Goal: Information Seeking & Learning: Learn about a topic

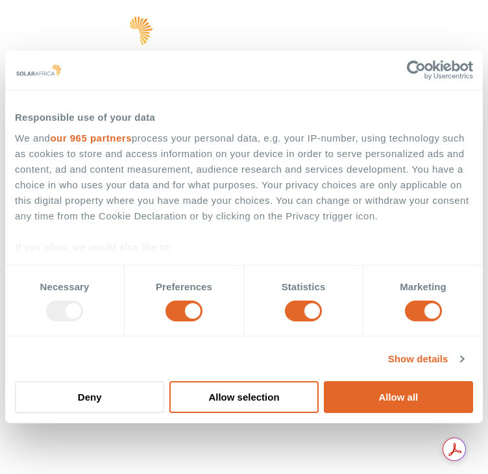
drag, startPoint x: 382, startPoint y: 383, endPoint x: 275, endPoint y: 221, distance: 193.6
click at [382, 383] on button "Allow all" at bounding box center [398, 397] width 149 height 32
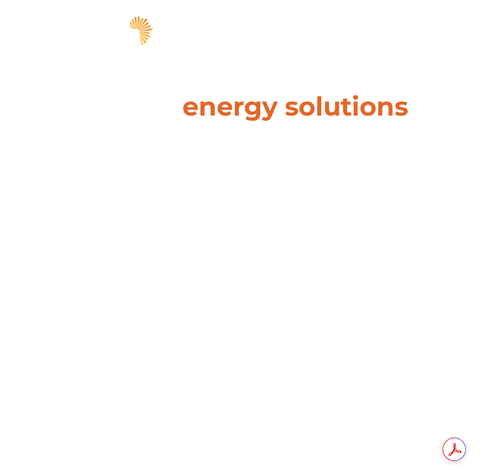
click at [452, 31] on div "hello Solutions Pick your solution Solar Wheeling Battery storage Energy tradin…" at bounding box center [244, 30] width 488 height 61
click at [450, 36] on div "hello Solutions Pick your solution Solar Wheeling Battery storage Energy tradin…" at bounding box center [244, 30] width 488 height 61
click at [430, 19] on div "hello Solutions Pick your solution Solar Wheeling Battery storage Energy tradin…" at bounding box center [439, 31] width 19 height 26
click at [430, 27] on span "hello" at bounding box center [439, 32] width 19 height 19
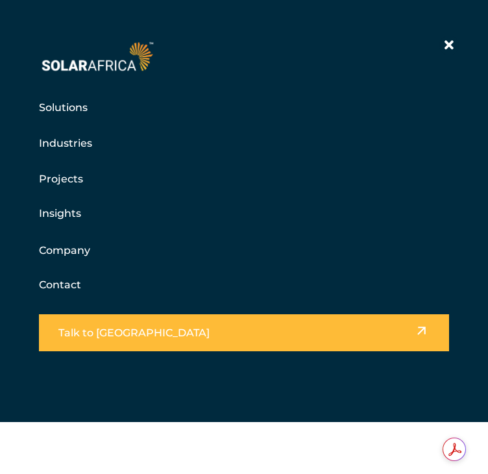
click at [64, 251] on link "Company" at bounding box center [64, 250] width 51 height 16
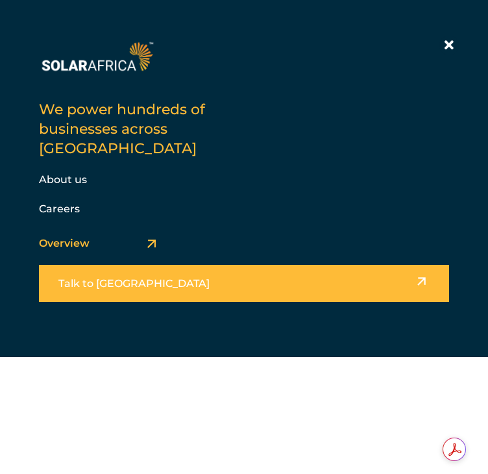
click at [39, 173] on link "About us" at bounding box center [63, 179] width 48 height 12
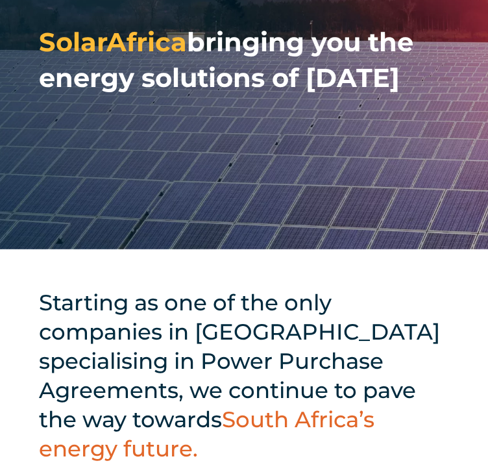
scroll to position [260, 0]
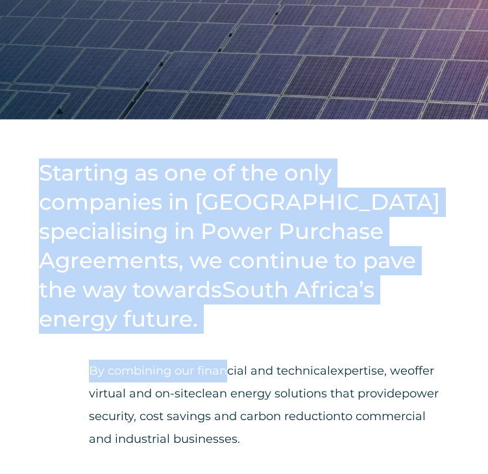
drag, startPoint x: 34, startPoint y: 177, endPoint x: 223, endPoint y: 336, distance: 247.5
click at [223, 336] on div "Starting as one of the only companies in South Africa specialising in Power Pur…" at bounding box center [244, 314] width 488 height 391
click at [239, 309] on h2 "Starting as one of the only companies in South Africa specialising in Power Pur…" at bounding box center [244, 245] width 410 height 175
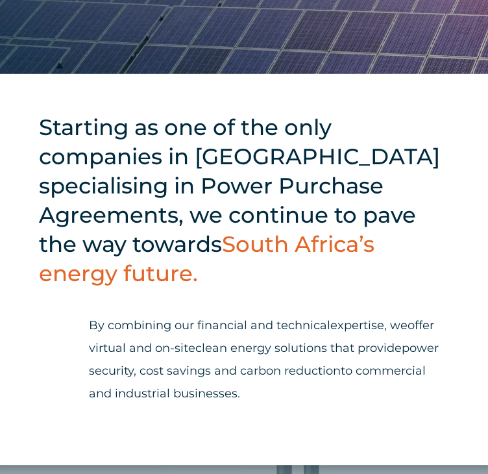
scroll to position [0, 0]
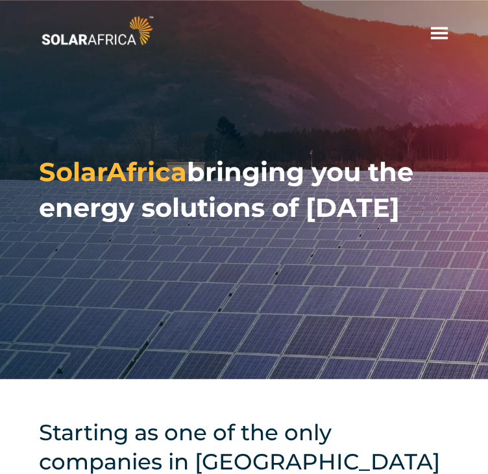
click at [80, 37] on img at bounding box center [97, 30] width 117 height 35
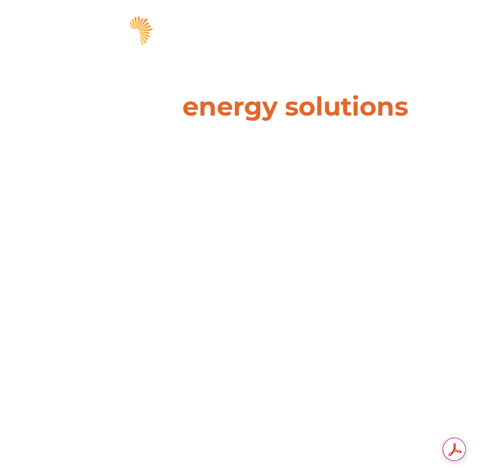
click at [441, 34] on span "hello" at bounding box center [439, 32] width 19 height 19
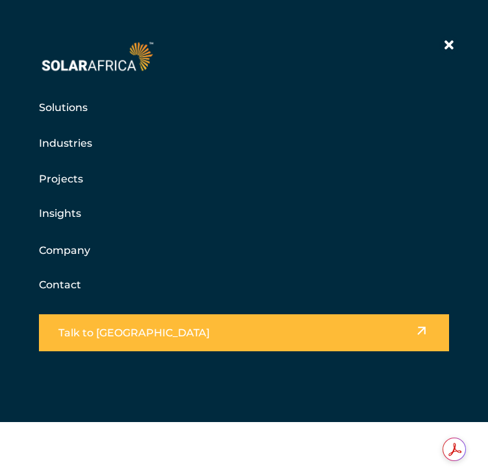
click at [68, 179] on link "Projects" at bounding box center [61, 179] width 44 height 16
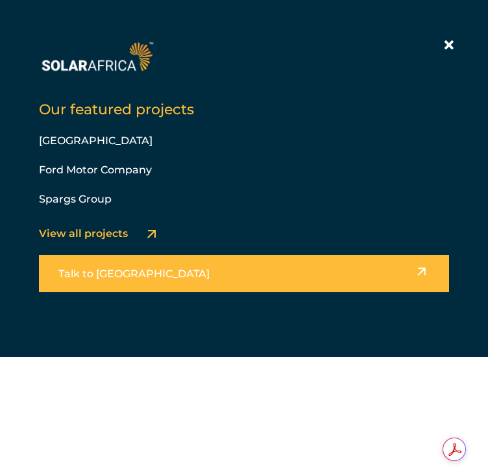
click at [74, 130] on div "Our featured projects Trade Route Mall Ford Motor Company Spargs Group View all…" at bounding box center [244, 178] width 488 height 357
click at [78, 138] on link "[GEOGRAPHIC_DATA]" at bounding box center [96, 140] width 114 height 12
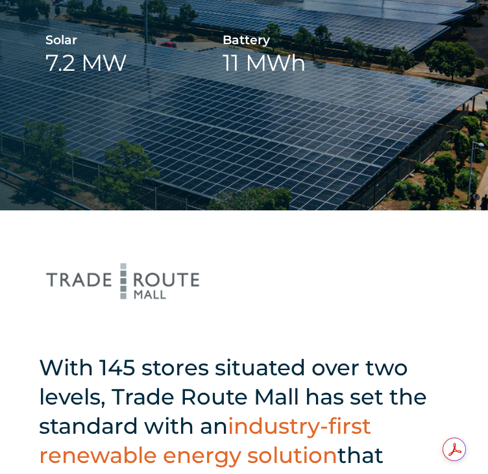
scroll to position [325, 0]
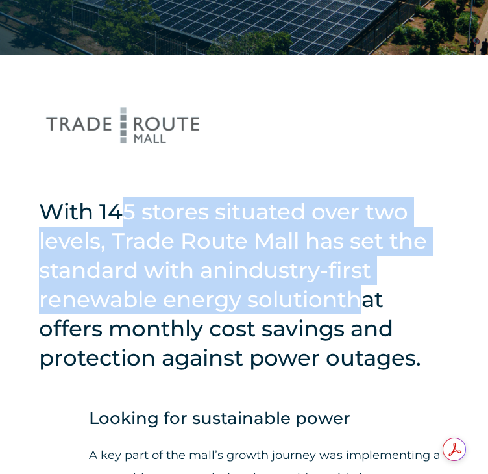
drag, startPoint x: 127, startPoint y: 207, endPoint x: 351, endPoint y: 304, distance: 244.6
click at [351, 304] on h2 "With 145 stores situated over two levels, Trade Route Mall has set the standard…" at bounding box center [244, 284] width 410 height 175
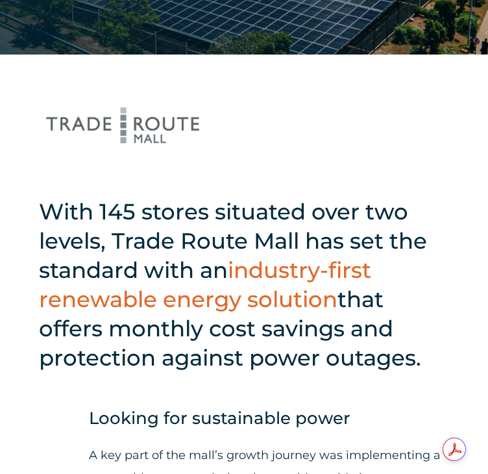
click at [248, 361] on h2 "With 145 stores situated over two levels, Trade Route Mall has set the standard…" at bounding box center [244, 284] width 410 height 175
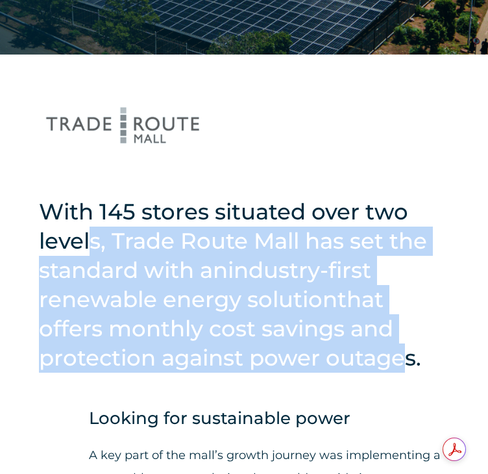
drag, startPoint x: 92, startPoint y: 245, endPoint x: 393, endPoint y: 371, distance: 327.3
click at [393, 371] on h2 "With 145 stores situated over two levels, Trade Route Mall has set the standard…" at bounding box center [244, 284] width 410 height 175
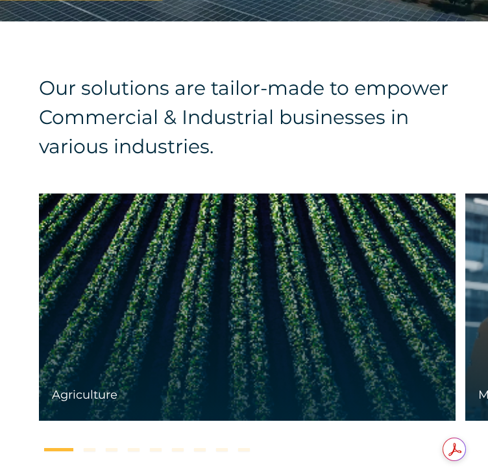
scroll to position [4155, 0]
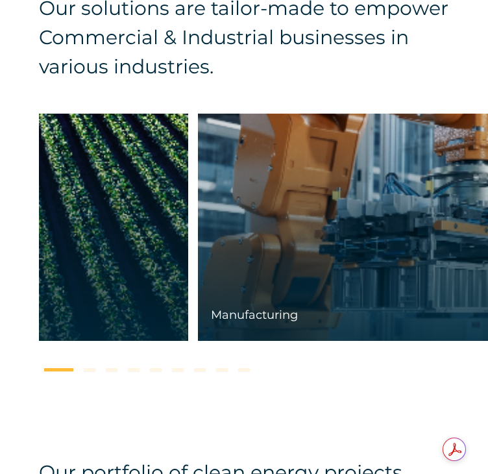
drag, startPoint x: 436, startPoint y: 308, endPoint x: 161, endPoint y: 316, distance: 275.4
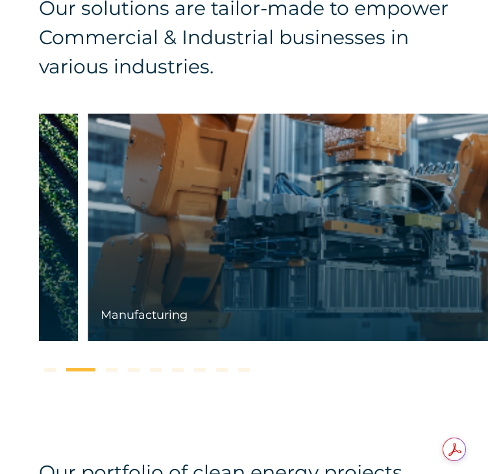
drag, startPoint x: 437, startPoint y: 288, endPoint x: 48, endPoint y: 320, distance: 390.2
click at [94, 318] on div "Manufacturing" at bounding box center [296, 227] width 417 height 227
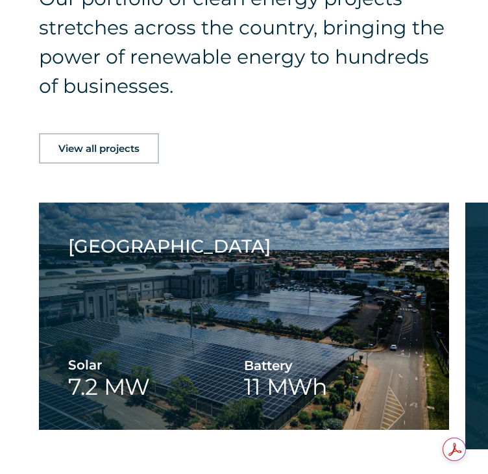
scroll to position [4804, 0]
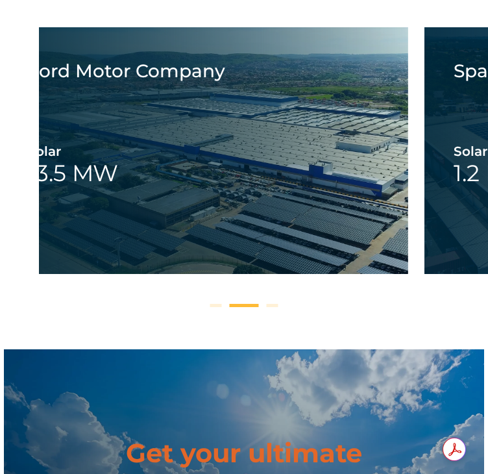
click at [35, 197] on div "Spargs Group Solar 1.2 MW Spargs Group Spargs Group Solar 1.2 MW Spargs Group T…" at bounding box center [244, 168] width 488 height 283
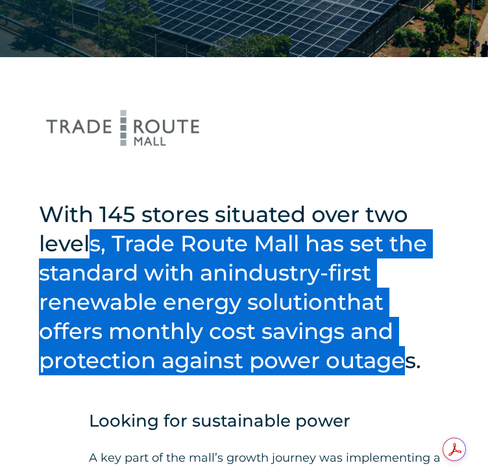
scroll to position [0, 0]
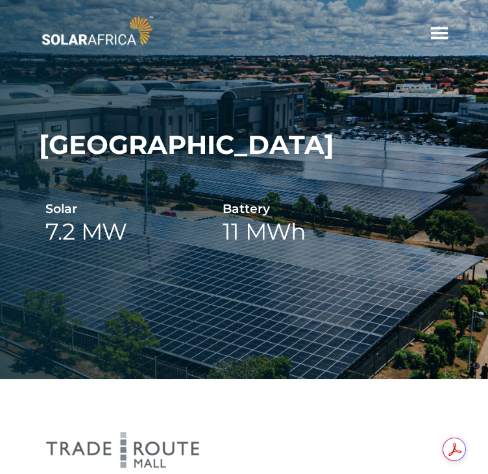
click at [434, 37] on span "hello" at bounding box center [439, 32] width 19 height 19
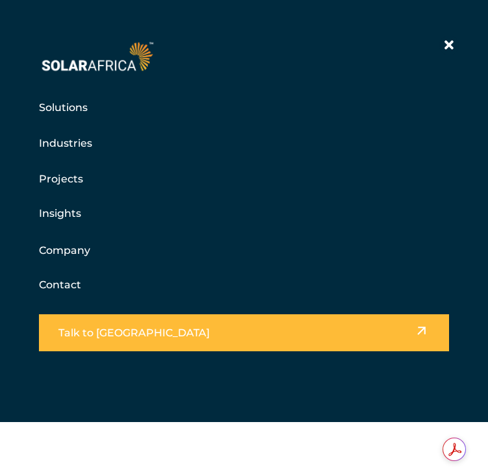
click at [70, 112] on link "Solutions" at bounding box center [63, 107] width 49 height 16
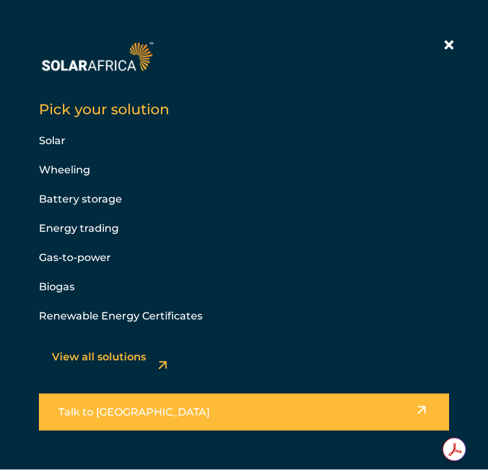
click at [53, 225] on link "Energy trading" at bounding box center [79, 228] width 80 height 12
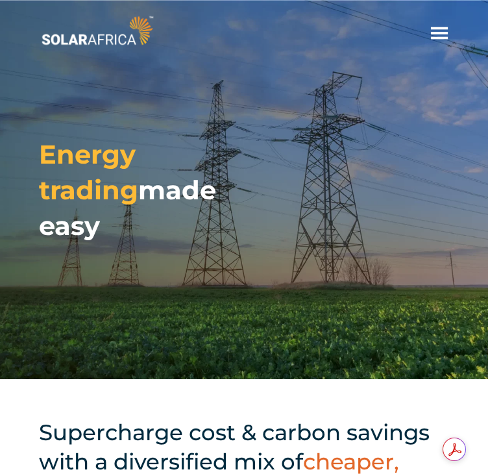
click at [449, 22] on div "hello Solutions Pick your solution Solar Wheeling Battery storage Energy tradin…" at bounding box center [439, 31] width 19 height 26
click at [437, 32] on span "hello" at bounding box center [439, 32] width 19 height 19
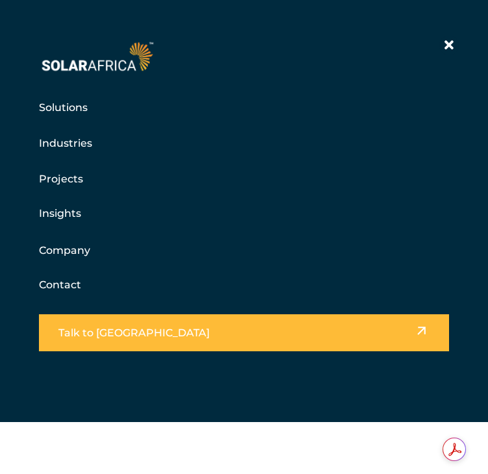
click at [220, 441] on div "Solutions Pick your solution Solar Wheeling Battery storage Energy trading Gas-…" at bounding box center [244, 237] width 488 height 474
click at [440, 55] on div at bounding box center [449, 45] width 19 height 19
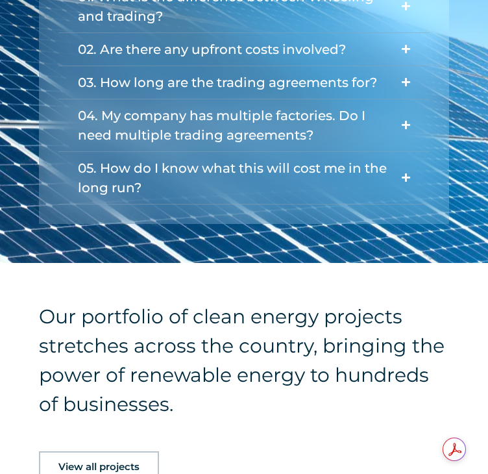
scroll to position [1729, 0]
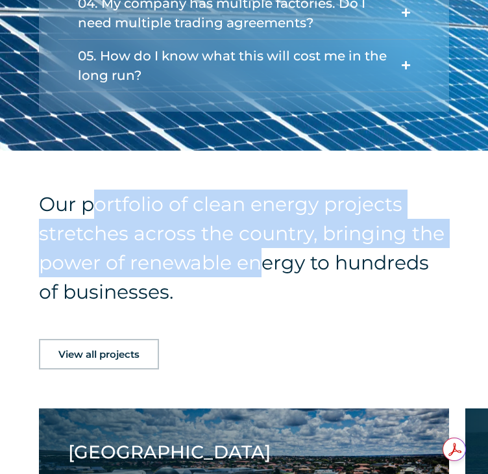
drag, startPoint x: 90, startPoint y: 202, endPoint x: 263, endPoint y: 276, distance: 187.9
click at [263, 276] on h4 "Our portfolio of clean energy projects stretches across the country, bringing t…" at bounding box center [244, 248] width 410 height 117
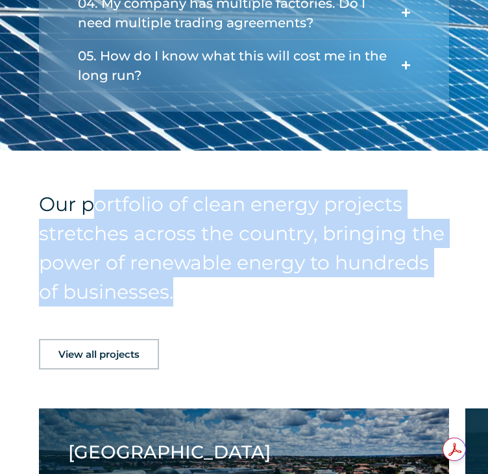
click at [260, 279] on h4 "Our portfolio of clean energy projects stretches across the country, bringing t…" at bounding box center [244, 248] width 410 height 117
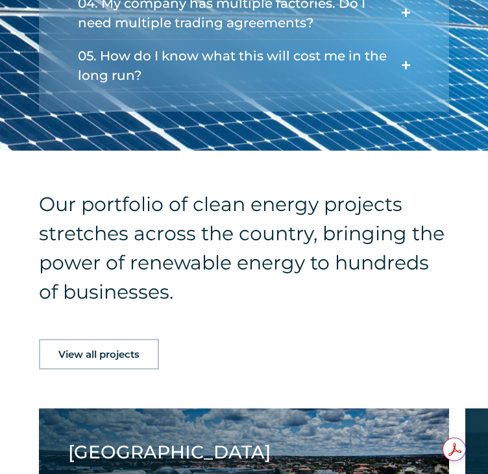
drag, startPoint x: 260, startPoint y: 279, endPoint x: 13, endPoint y: 202, distance: 258.9
drag, startPoint x: 13, startPoint y: 202, endPoint x: 323, endPoint y: 224, distance: 310.5
click at [323, 224] on h4 "Our portfolio of clean energy projects stretches across the country, bringing t…" at bounding box center [244, 248] width 410 height 117
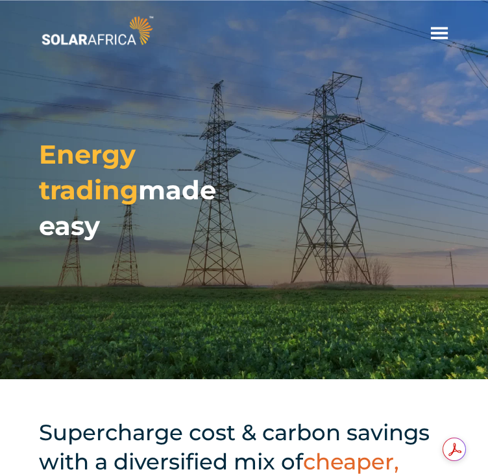
scroll to position [0, 0]
click at [442, 27] on span "hello" at bounding box center [439, 32] width 19 height 19
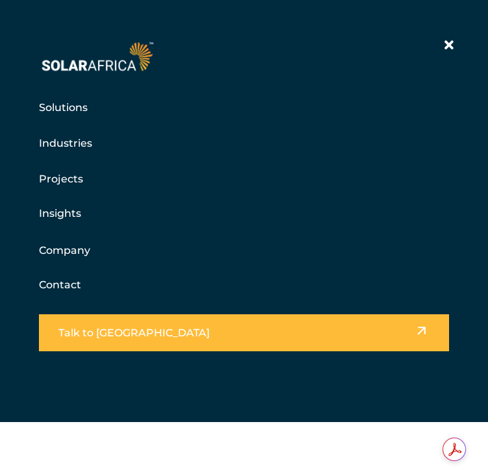
click at [49, 108] on link "Solutions" at bounding box center [63, 107] width 49 height 16
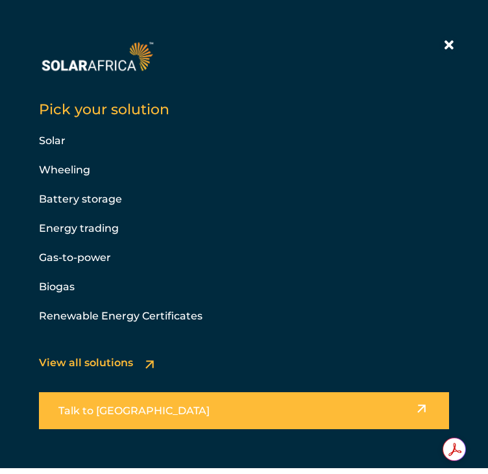
click at [44, 290] on link "Biogas" at bounding box center [57, 286] width 36 height 12
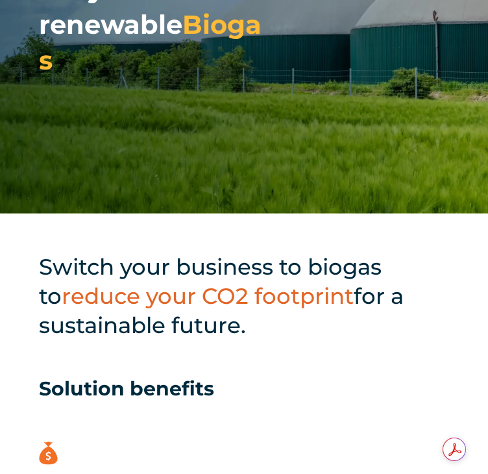
scroll to position [173, 0]
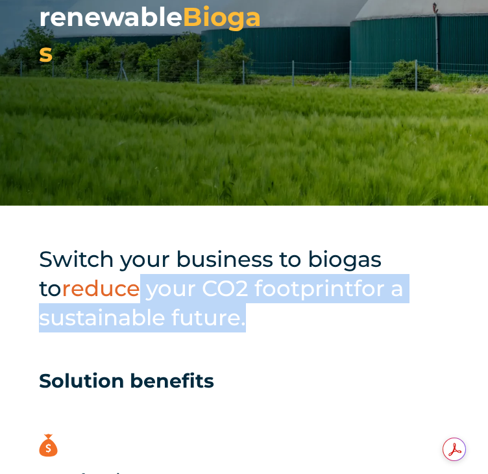
drag, startPoint x: 112, startPoint y: 274, endPoint x: 236, endPoint y: 312, distance: 130.2
click at [236, 312] on h2 "Switch your business to biogas to reduce your CO2 footprint for a sustainable f…" at bounding box center [244, 289] width 410 height 88
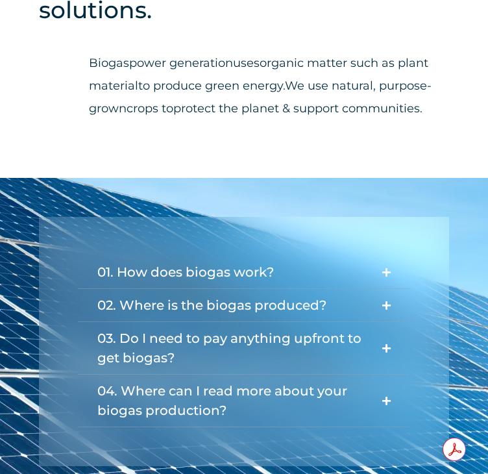
scroll to position [1295, 0]
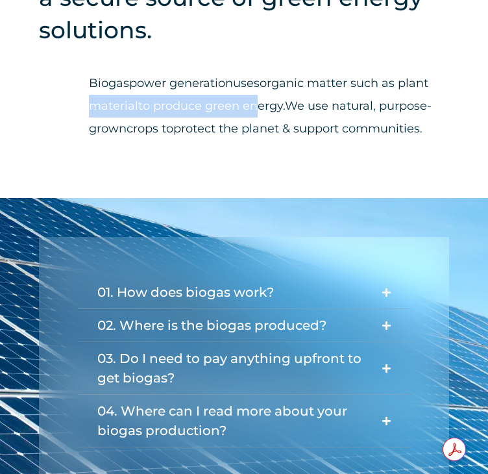
drag, startPoint x: 93, startPoint y: 71, endPoint x: 254, endPoint y: 68, distance: 161.0
click at [254, 76] on span "uses organic matter such as plant material to produce green energy . We use nat…" at bounding box center [260, 106] width 343 height 60
click at [254, 99] on span "to produce green energy" at bounding box center [210, 106] width 145 height 14
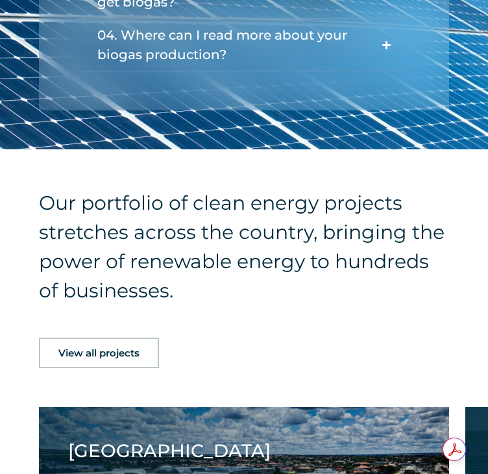
scroll to position [1685, 0]
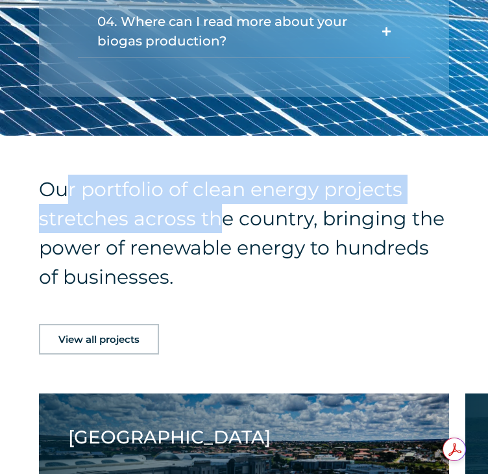
drag, startPoint x: 70, startPoint y: 134, endPoint x: 224, endPoint y: 193, distance: 164.6
click at [224, 193] on div "Our portfolio of clean energy projects stretches across the country, bringing t…" at bounding box center [244, 426] width 488 height 580
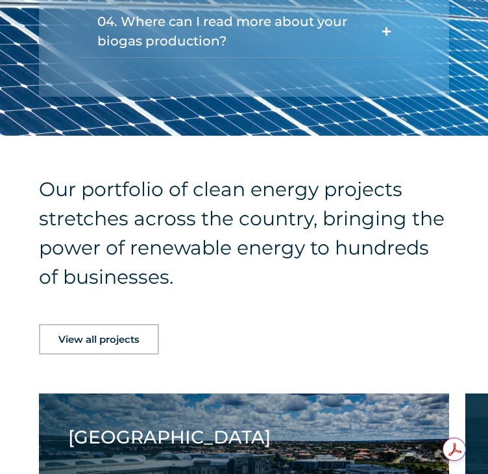
click at [232, 196] on h4 "Our portfolio of clean energy projects stretches across the country, bringing t…" at bounding box center [244, 233] width 410 height 117
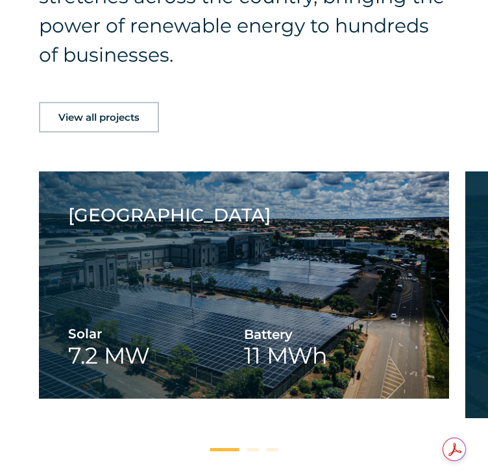
scroll to position [2074, 0]
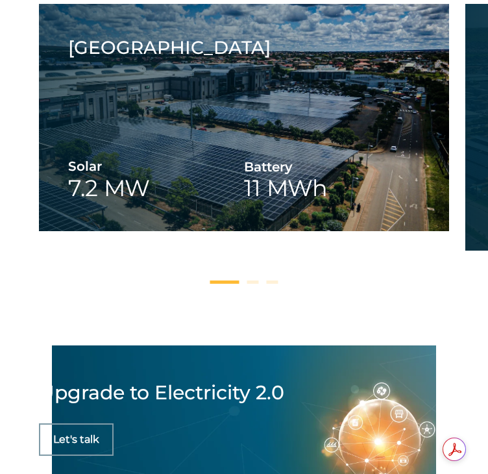
click at [55, 163] on link "1 / 3" at bounding box center [244, 117] width 410 height 227
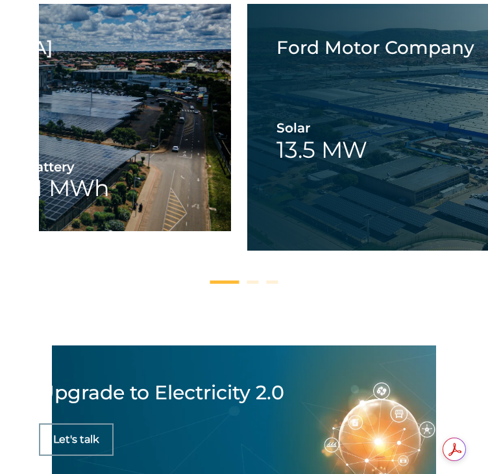
click at [1, 152] on div "Spargs Group Solar 1.2 MW Spargs Group Trade Route Mall Solar 7.2 MW Battery 11…" at bounding box center [244, 145] width 488 height 283
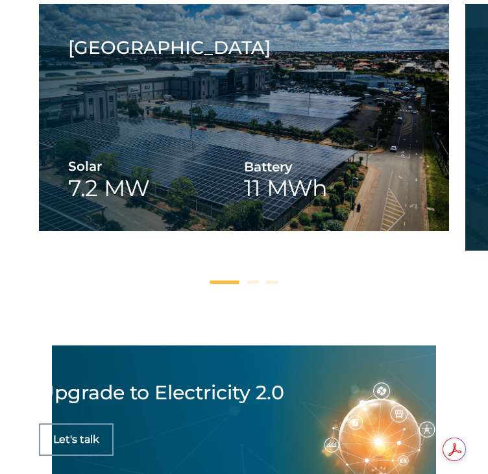
scroll to position [1815, 0]
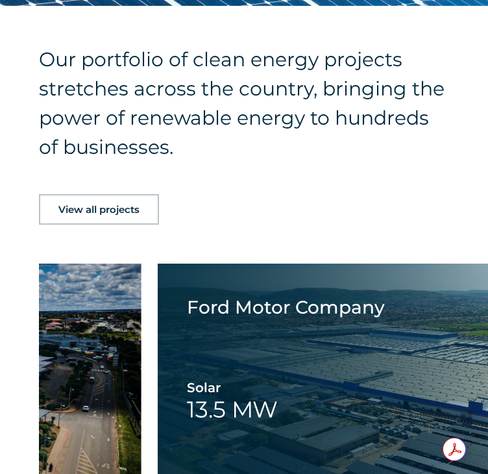
click at [0, 327] on html "Skip to content SolarAfrica | Energy solutions for businesses Solutions Close S…" at bounding box center [244, 204] width 488 height 4038
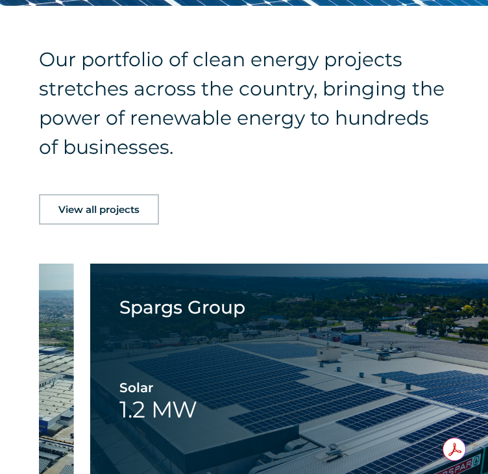
click at [0, 262] on html "Skip to content SolarAfrica | Energy solutions for businesses Solutions Close S…" at bounding box center [244, 204] width 488 height 4038
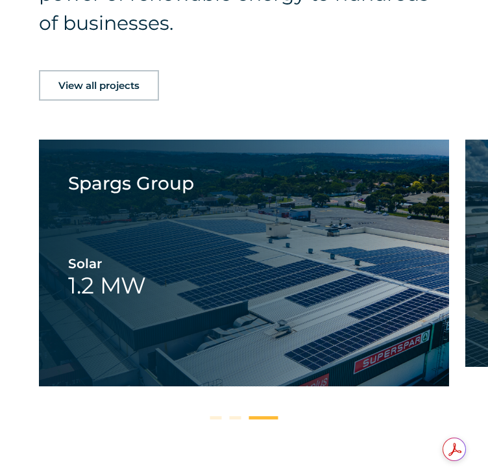
scroll to position [2009, 0]
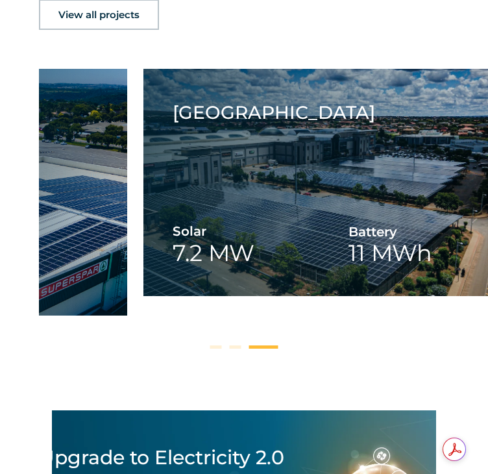
click at [0, 171] on html "Skip to content SolarAfrica | Energy solutions for businesses Solutions Close S…" at bounding box center [244, 10] width 488 height 4038
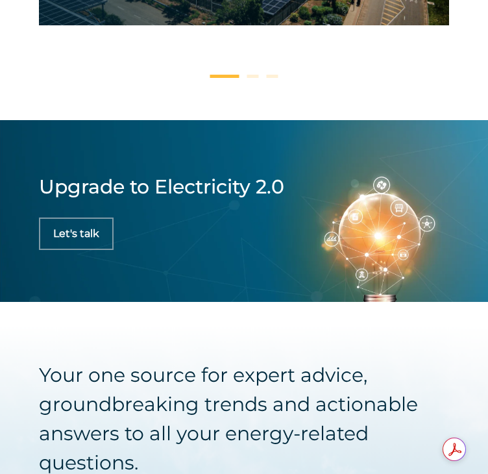
scroll to position [2399, 0]
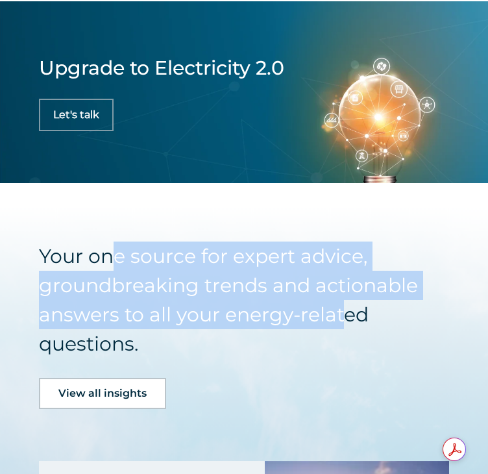
drag, startPoint x: 180, startPoint y: 232, endPoint x: 350, endPoint y: 284, distance: 177.8
click at [345, 288] on h5 "Your one source for expert advice, groundbreaking trends and actionable answers…" at bounding box center [232, 300] width 386 height 117
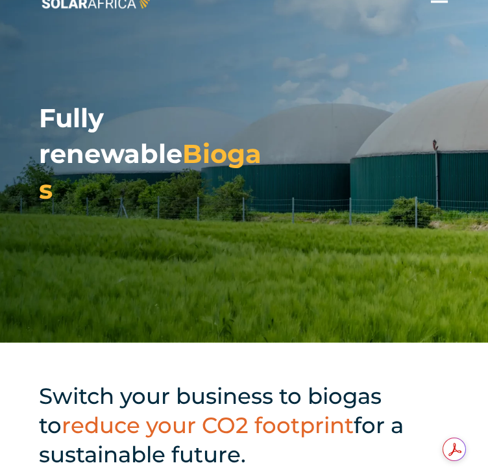
scroll to position [0, 0]
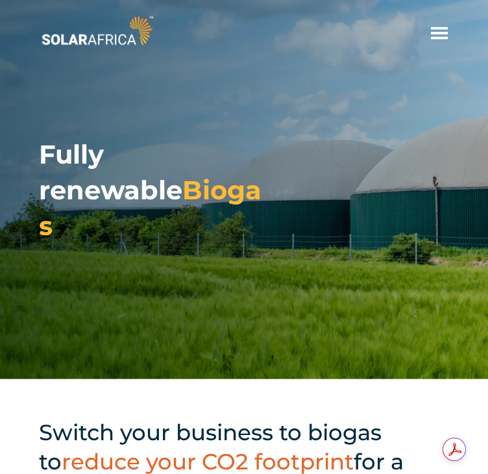
click at [444, 33] on span "hello" at bounding box center [439, 32] width 19 height 19
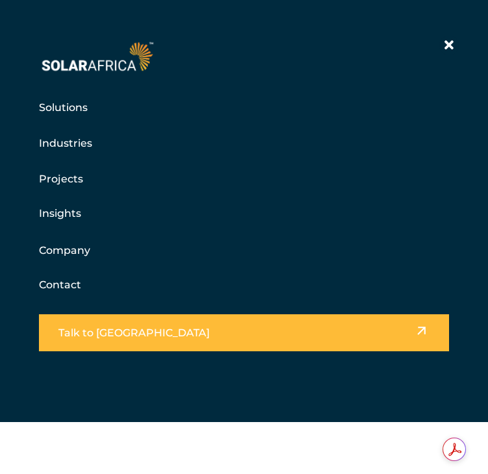
click at [64, 253] on link "Company" at bounding box center [64, 250] width 51 height 16
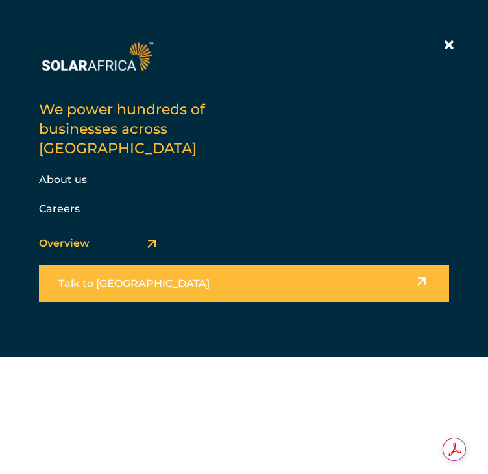
click at [65, 173] on link "About us" at bounding box center [63, 179] width 48 height 12
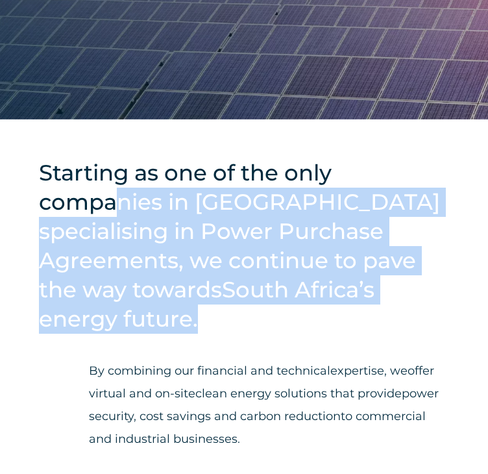
drag, startPoint x: 111, startPoint y: 189, endPoint x: 277, endPoint y: 325, distance: 215.0
click at [277, 325] on h2 "Starting as one of the only companies in [GEOGRAPHIC_DATA] specialising in Powe…" at bounding box center [244, 245] width 410 height 175
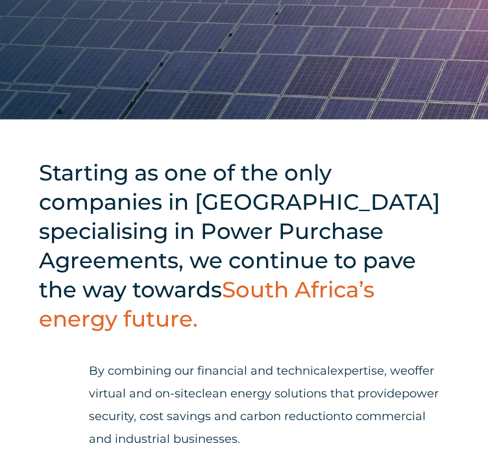
click at [223, 338] on div "By combining our financial and technical expertise , we offer virtual and on-si…" at bounding box center [269, 403] width 360 height 138
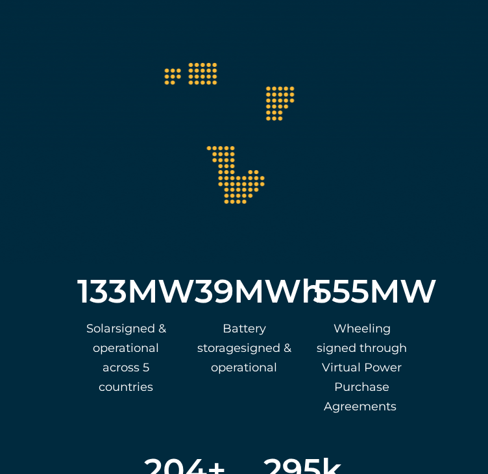
scroll to position [2467, 0]
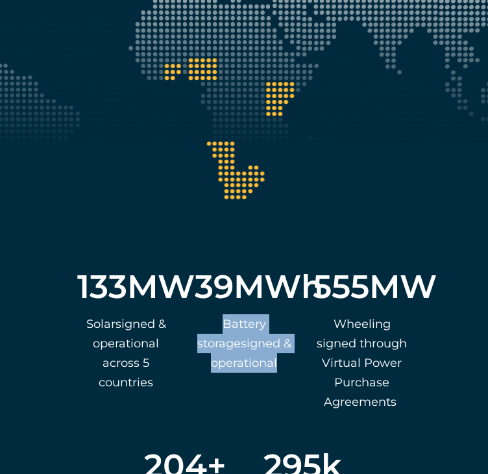
drag, startPoint x: 197, startPoint y: 328, endPoint x: 293, endPoint y: 368, distance: 104.2
click at [293, 368] on div "39 MWh Ba ttery storage s igned & operational" at bounding box center [244, 329] width 112 height 141
click at [292, 372] on p "Ba ttery storage s igned & operational" at bounding box center [244, 343] width 99 height 58
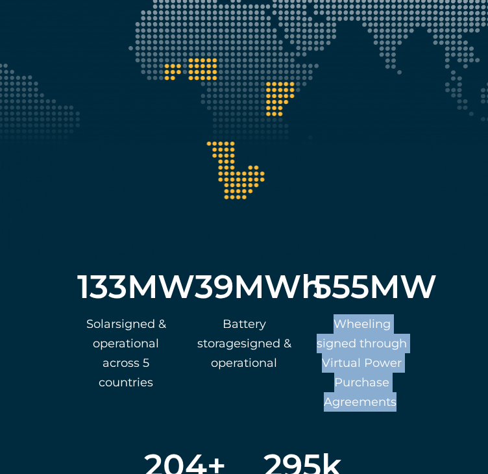
drag, startPoint x: 316, startPoint y: 333, endPoint x: 395, endPoint y: 416, distance: 114.8
click at [395, 412] on p "Wheeling signed through Virtual Power Purchase Agreements" at bounding box center [362, 362] width 99 height 97
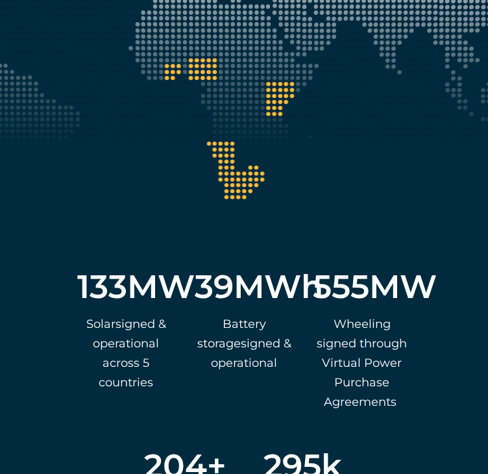
click at [275, 393] on div "Ba ttery storage s igned & operational" at bounding box center [244, 353] width 99 height 79
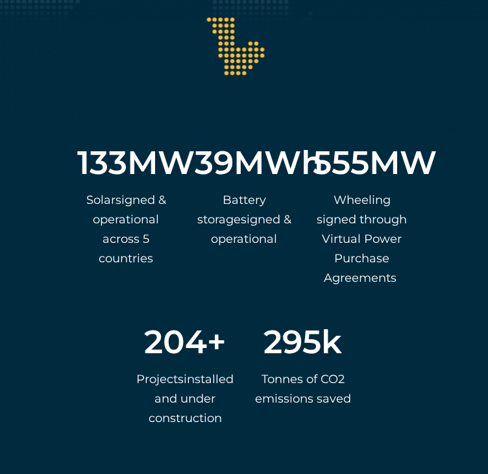
scroll to position [2727, 0]
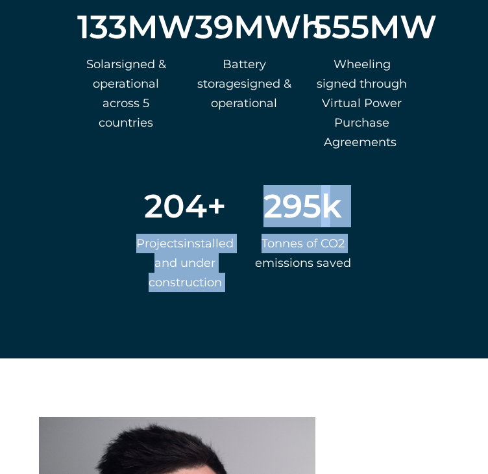
drag, startPoint x: 153, startPoint y: 251, endPoint x: 252, endPoint y: 307, distance: 113.4
click at [252, 307] on div "133 MW S olar s igned & operational across 5 countries 39 MWh Ba ttery storage …" at bounding box center [244, 159] width 488 height 320
click at [267, 284] on div "T onnes of CO2 emissions saved" at bounding box center [303, 264] width 99 height 60
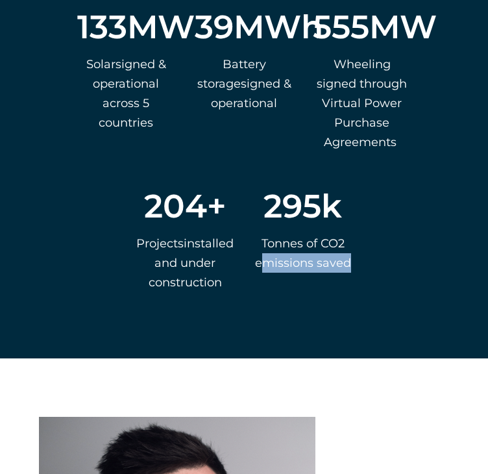
drag, startPoint x: 267, startPoint y: 263, endPoint x: 374, endPoint y: 293, distance: 110.6
click at [374, 293] on div "133 MW S olar s igned & operational across 5 countries 39 MWh Ba ttery storage …" at bounding box center [244, 159] width 488 height 320
click at [360, 303] on div "133 MW S olar s igned & operational across 5 countries 39 MWh Ba ttery storage …" at bounding box center [244, 159] width 488 height 320
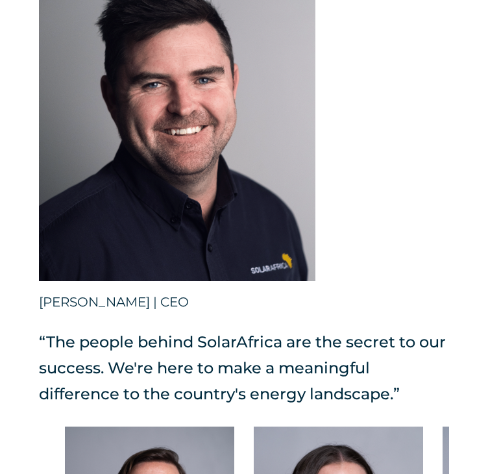
scroll to position [3311, 0]
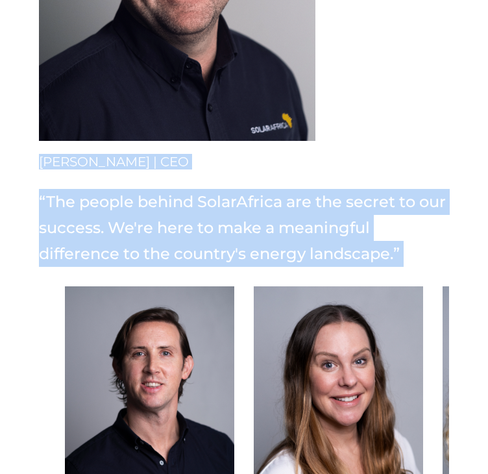
drag, startPoint x: 34, startPoint y: 228, endPoint x: 454, endPoint y: 319, distance: 429.8
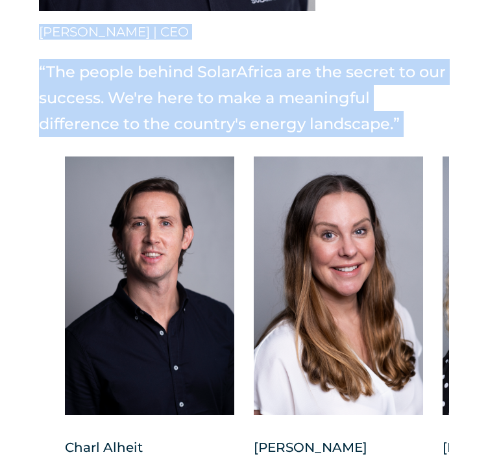
scroll to position [3571, 0]
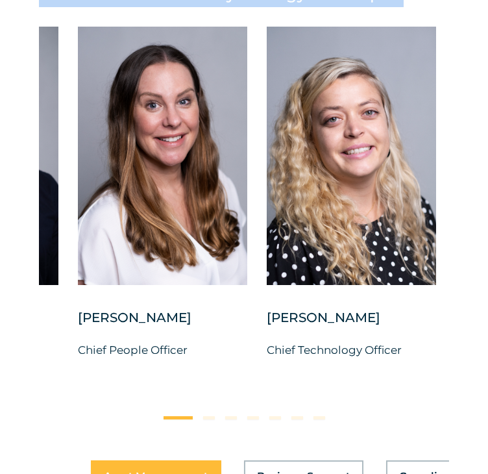
drag, startPoint x: 356, startPoint y: 273, endPoint x: 78, endPoint y: 277, distance: 278.5
click at [87, 277] on div at bounding box center [162, 156] width 169 height 258
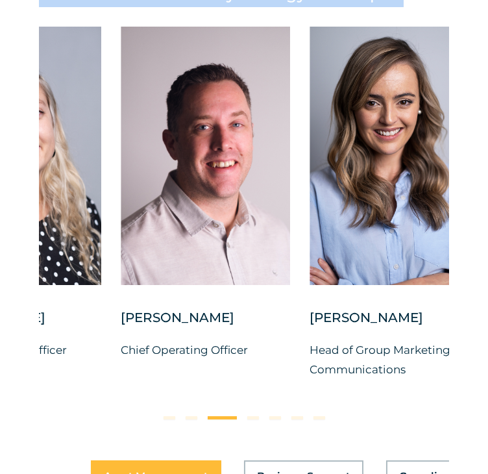
drag, startPoint x: 260, startPoint y: 317, endPoint x: 8, endPoint y: 321, distance: 251.9
click at [121, 308] on div at bounding box center [205, 167] width 169 height 281
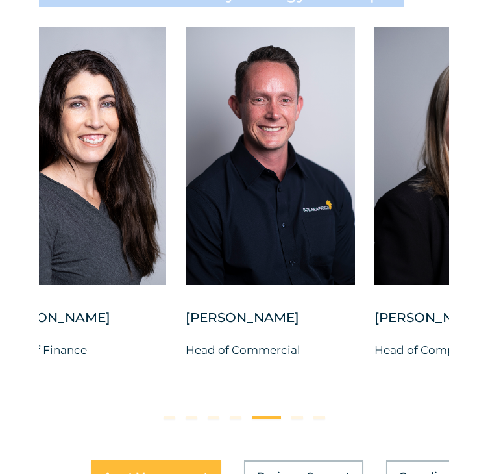
drag, startPoint x: 382, startPoint y: 310, endPoint x: 79, endPoint y: 314, distance: 303.2
click at [79, 308] on div at bounding box center [81, 167] width 169 height 281
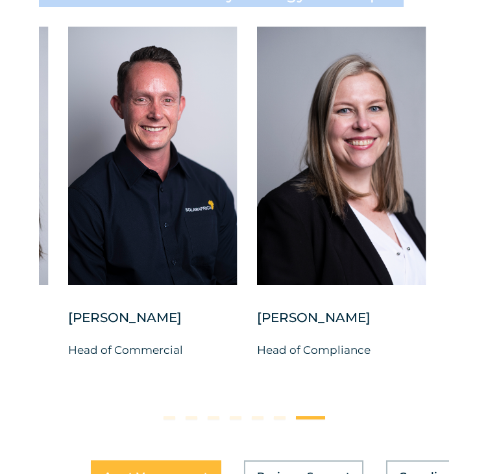
drag, startPoint x: 408, startPoint y: 327, endPoint x: 10, endPoint y: 332, distance: 398.0
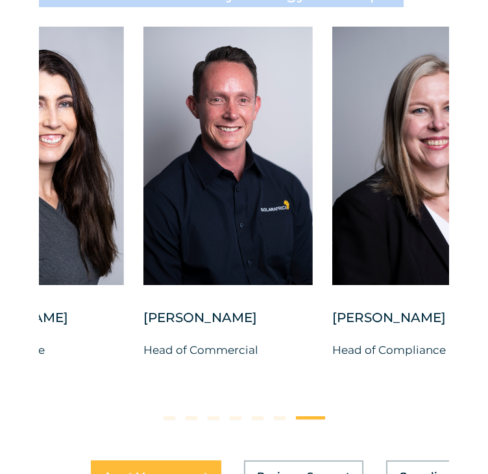
drag, startPoint x: 169, startPoint y: 277, endPoint x: 451, endPoint y: 313, distance: 283.4
click at [313, 285] on div at bounding box center [227, 156] width 169 height 258
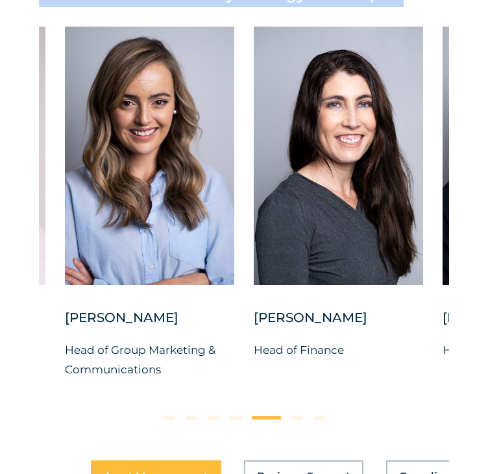
drag, startPoint x: 171, startPoint y: 276, endPoint x: 371, endPoint y: 280, distance: 200.7
click at [234, 280] on div at bounding box center [149, 156] width 169 height 258
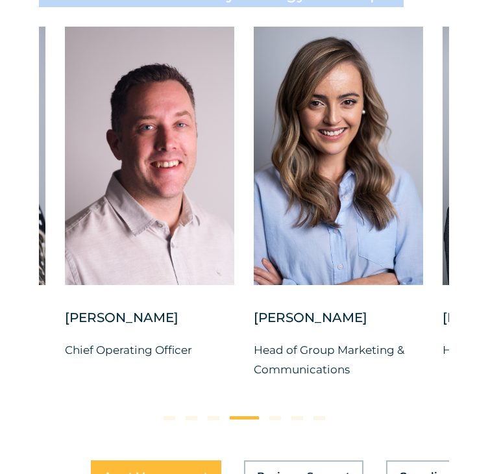
drag, startPoint x: 106, startPoint y: 268, endPoint x: 369, endPoint y: 291, distance: 263.3
click at [234, 285] on div at bounding box center [149, 156] width 169 height 258
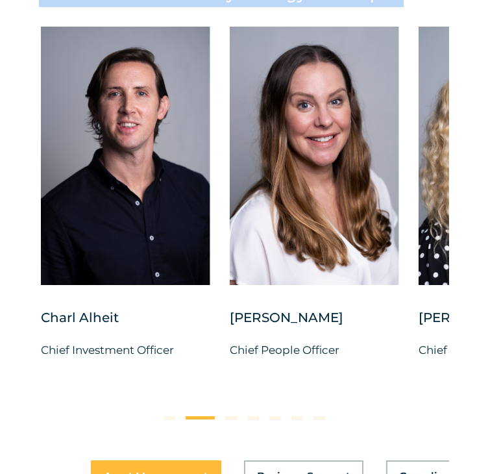
drag, startPoint x: 111, startPoint y: 269, endPoint x: 377, endPoint y: 269, distance: 265.5
click at [345, 269] on div at bounding box center [314, 156] width 169 height 258
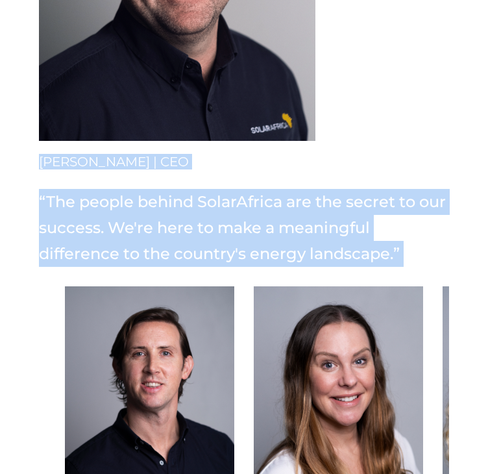
click at [314, 230] on h5 "“The people behind SolarAfrica are the secret to our success. We're here to mak…" at bounding box center [244, 228] width 410 height 78
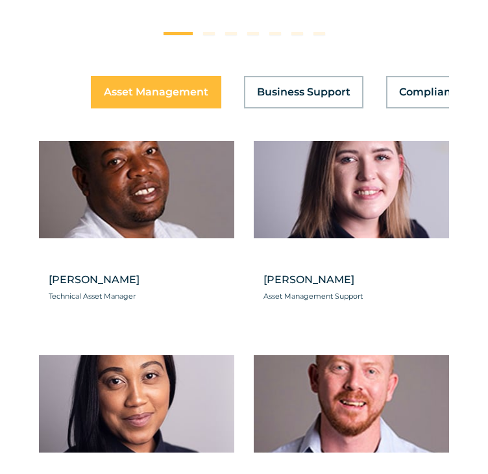
scroll to position [4025, 0]
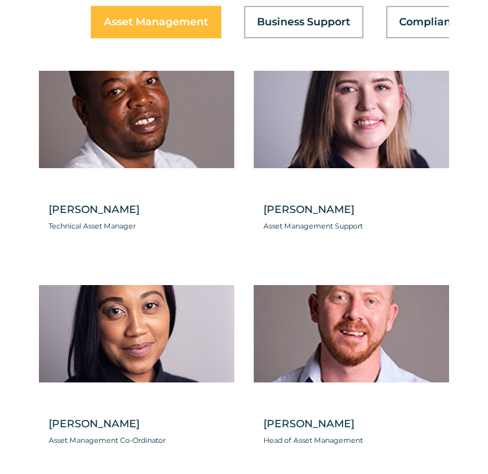
drag, startPoint x: 379, startPoint y: 277, endPoint x: 245, endPoint y: 278, distance: 133.7
click at [245, 278] on div "Heziron Gwambiwa Technical Asset Manager Kimberly Payne Asset Management Suppor…" at bounding box center [244, 275] width 410 height 409
click at [354, 266] on div "Kimberly Payne Asset Management Support" at bounding box center [351, 216] width 195 height 97
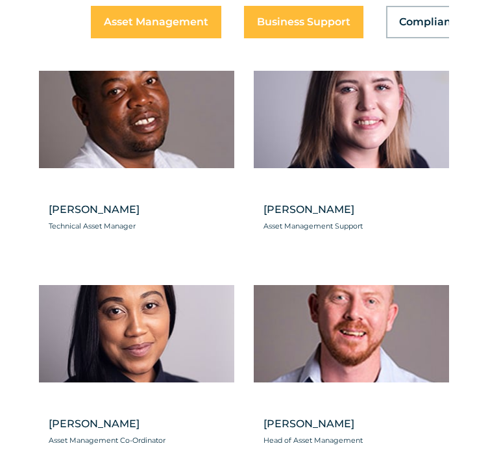
click at [346, 39] on button "Business Support" at bounding box center [303, 22] width 119 height 33
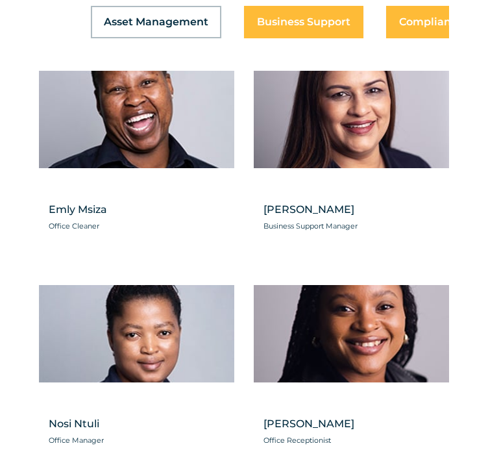
click at [399, 27] on span "Compliance" at bounding box center [431, 23] width 64 height 10
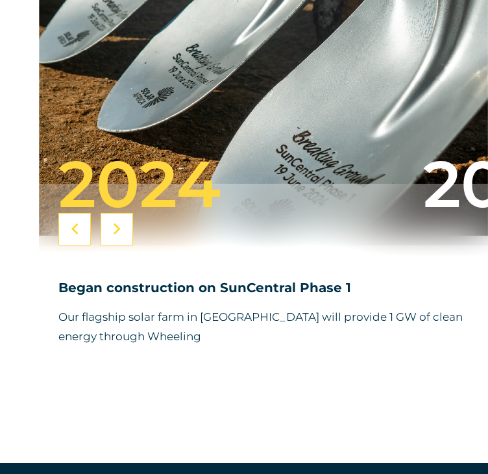
scroll to position [5713, 0]
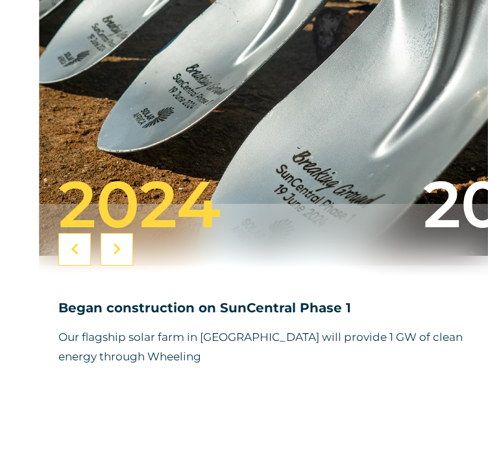
click at [117, 256] on icon at bounding box center [117, 249] width 8 height 13
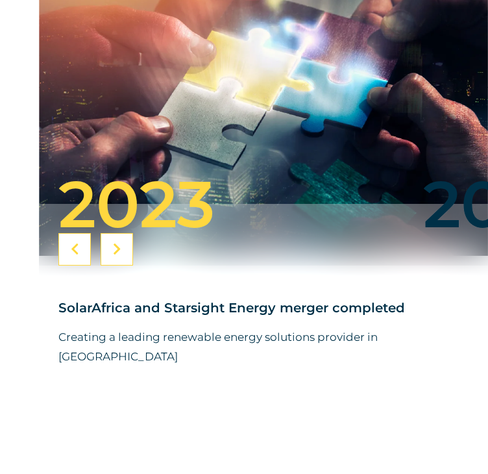
click at [117, 256] on icon at bounding box center [117, 249] width 8 height 13
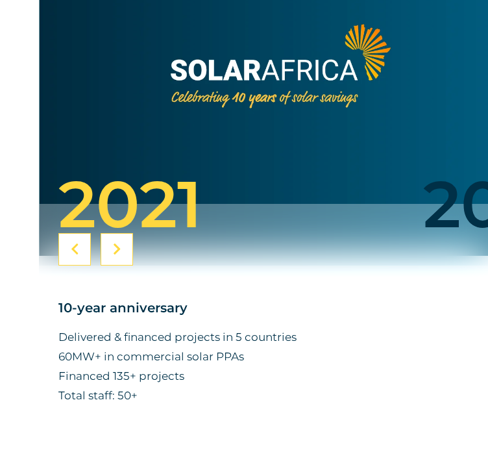
click at [117, 256] on icon at bounding box center [117, 249] width 8 height 13
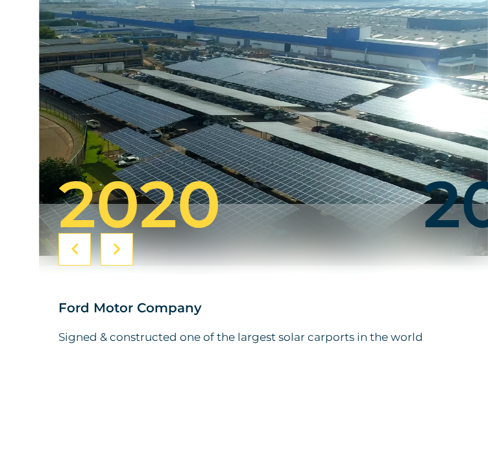
click at [78, 256] on icon at bounding box center [75, 249] width 8 height 13
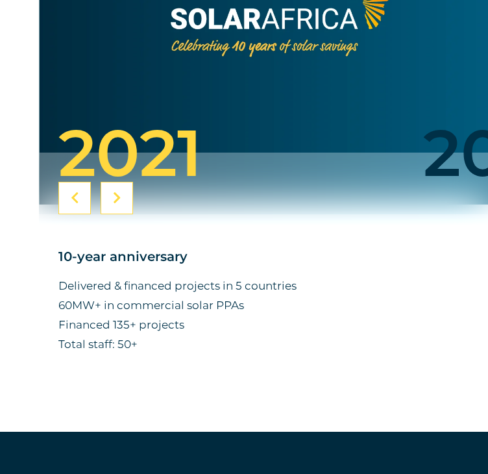
scroll to position [5843, 0]
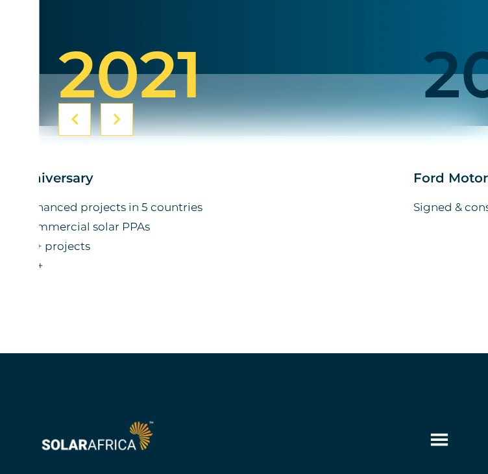
drag, startPoint x: 165, startPoint y: 297, endPoint x: 495, endPoint y: 291, distance: 329.8
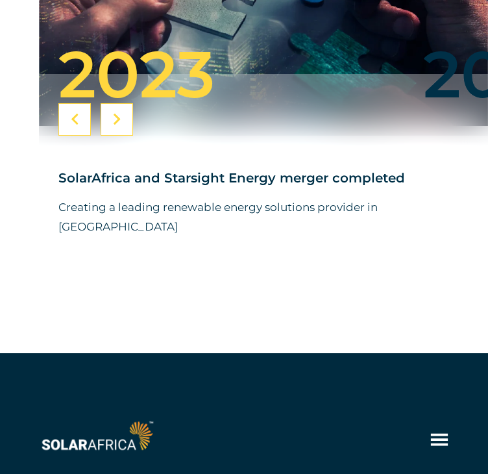
drag, startPoint x: 396, startPoint y: 294, endPoint x: 179, endPoint y: 298, distance: 216.9
click at [192, 299] on div "SolarAfrica and Starsight Energy merger completed Creating a leading renewable …" at bounding box center [263, 225] width 449 height 179
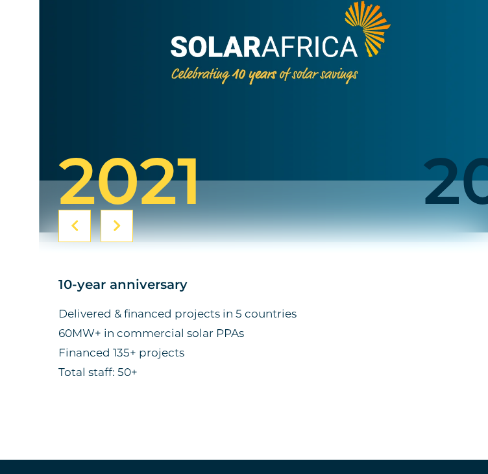
scroll to position [5734, 0]
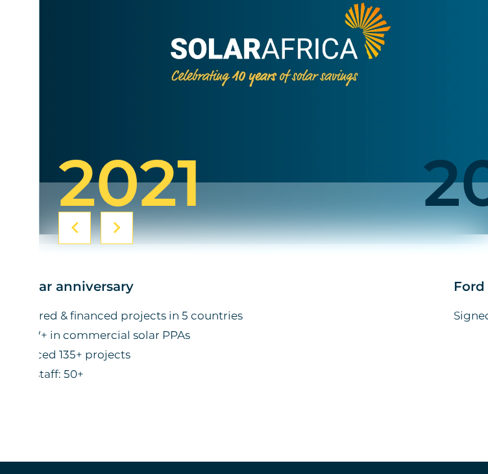
drag, startPoint x: 380, startPoint y: 379, endPoint x: 326, endPoint y: 384, distance: 54.1
click at [326, 384] on p "Delivered & financed projects in 5 countries 60MW+ in commercial solar PPAs Fin…" at bounding box center [210, 345] width 410 height 78
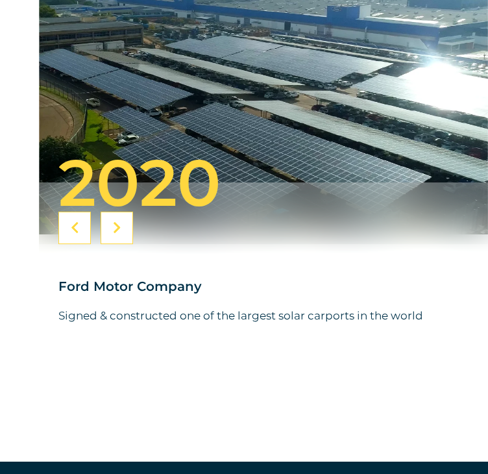
drag, startPoint x: 230, startPoint y: 352, endPoint x: 410, endPoint y: 366, distance: 180.4
click at [379, 345] on div "Ford Motor Company Signed & constructed one of the largest solar carports in th…" at bounding box center [263, 301] width 410 height 88
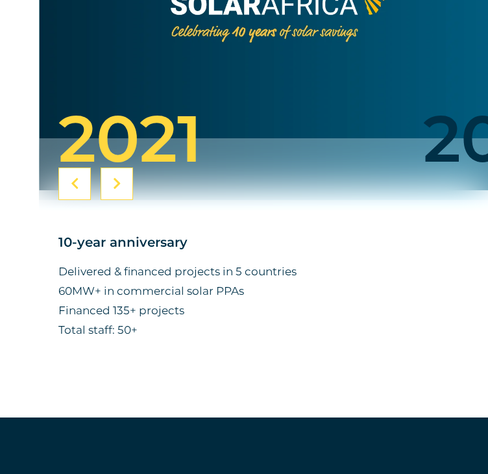
scroll to position [5799, 0]
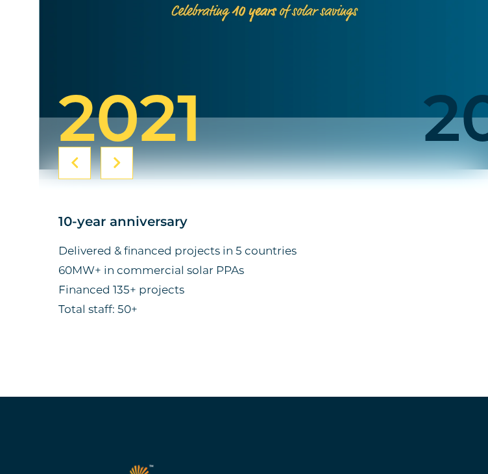
drag, startPoint x: 90, startPoint y: 242, endPoint x: 79, endPoint y: 240, distance: 11.2
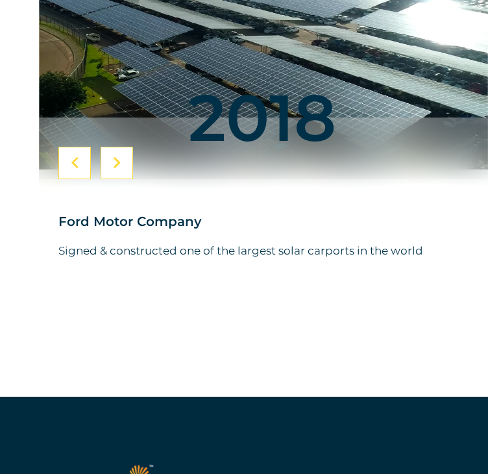
drag, startPoint x: 193, startPoint y: 197, endPoint x: 4, endPoint y: 217, distance: 190.6
click at [46, 207] on div "2017 2016 2014 2013 2011 2024" at bounding box center [263, 238] width 449 height 240
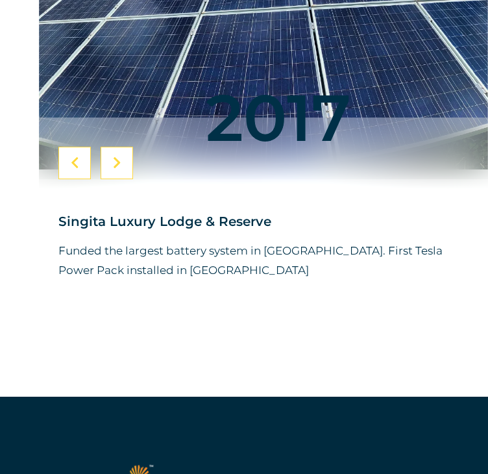
drag, startPoint x: 287, startPoint y: 193, endPoint x: 38, endPoint y: 203, distance: 249.5
click at [78, 197] on div "2017 2016 2014 2013 2011 2024" at bounding box center [263, 238] width 449 height 240
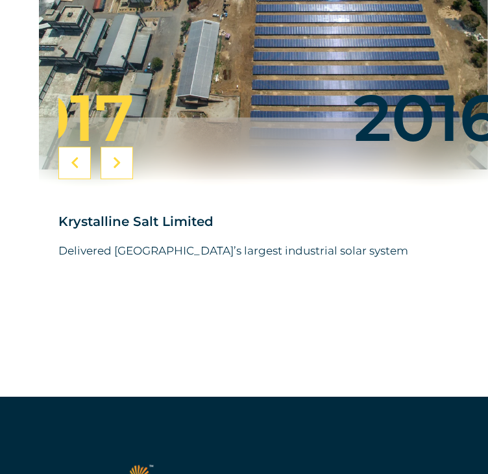
drag, startPoint x: 364, startPoint y: 153, endPoint x: 47, endPoint y: 182, distance: 318.2
click at [47, 182] on div "2017 2016 2014 2013 2011 2024" at bounding box center [263, 238] width 449 height 240
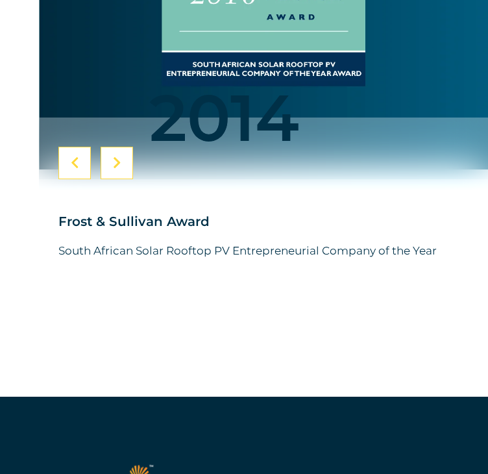
drag, startPoint x: 331, startPoint y: 167, endPoint x: -1, endPoint y: 166, distance: 331.7
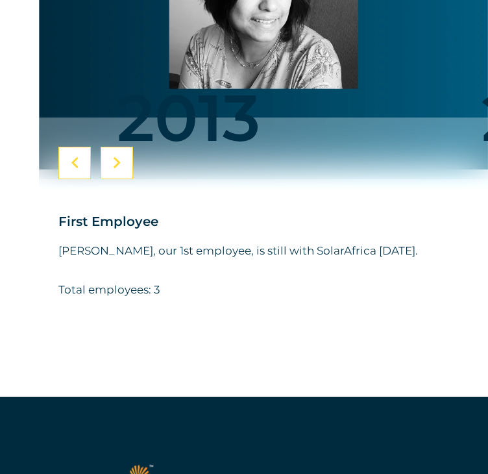
drag, startPoint x: 331, startPoint y: 162, endPoint x: 1, endPoint y: 158, distance: 329.8
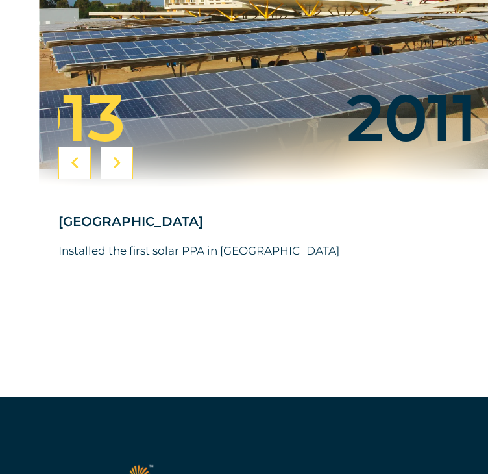
drag, startPoint x: 380, startPoint y: 158, endPoint x: 88, endPoint y: 164, distance: 292.8
click at [115, 162] on div "2013" at bounding box center [164, 164] width 365 height 159
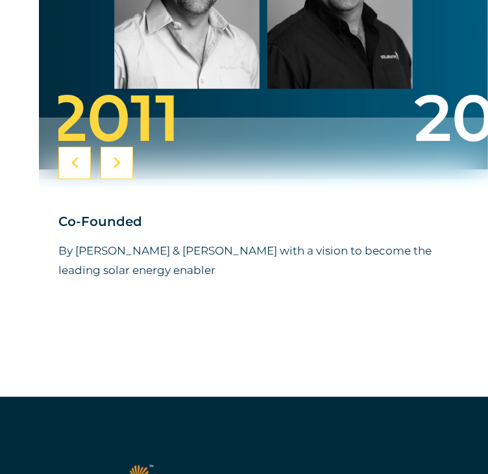
drag, startPoint x: 288, startPoint y: 155, endPoint x: 11, endPoint y: 156, distance: 277.2
click at [31, 156] on div at bounding box center [244, 129] width 488 height 536
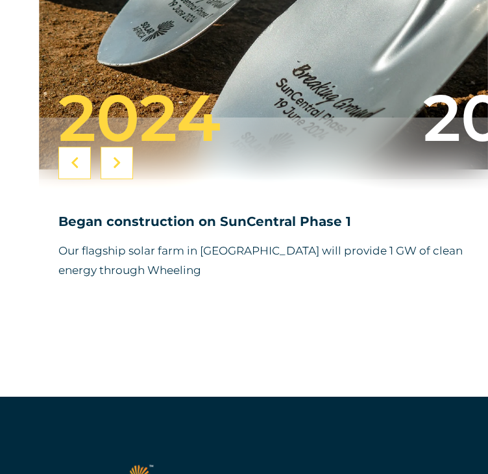
drag, startPoint x: 238, startPoint y: 126, endPoint x: 478, endPoint y: 133, distance: 241.0
click at [423, 130] on div "2024" at bounding box center [240, 164] width 365 height 159
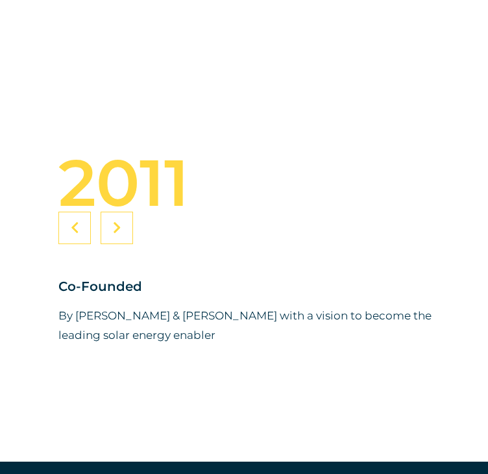
scroll to position [5994, 0]
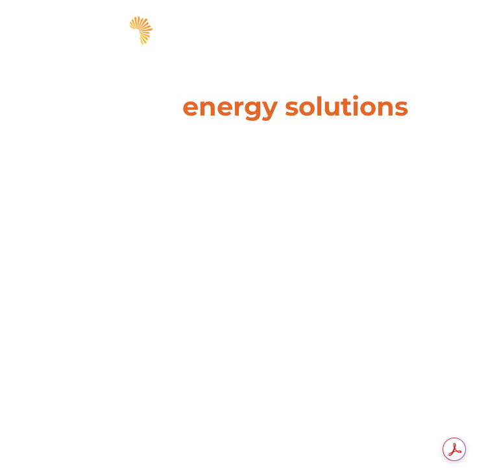
click at [441, 32] on span "hello" at bounding box center [439, 32] width 19 height 19
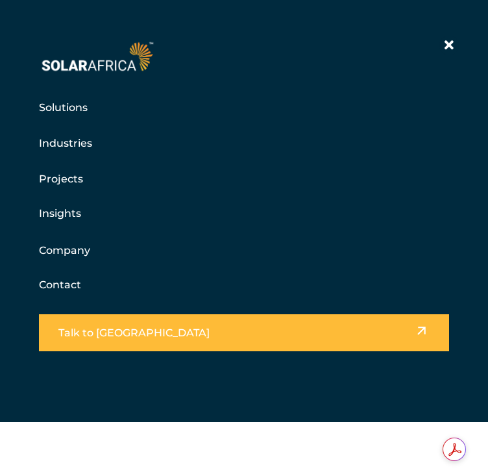
click at [66, 99] on link "Solutions" at bounding box center [63, 107] width 49 height 16
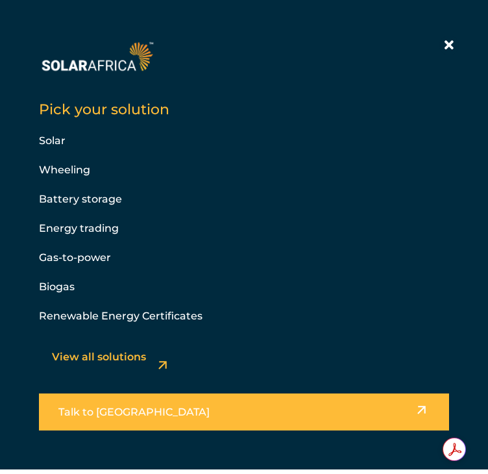
click at [61, 198] on link "Battery storage" at bounding box center [80, 199] width 83 height 12
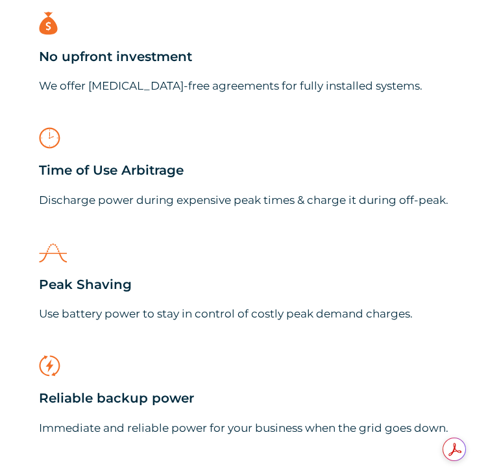
scroll to position [904, 0]
